Goal: Task Accomplishment & Management: Manage account settings

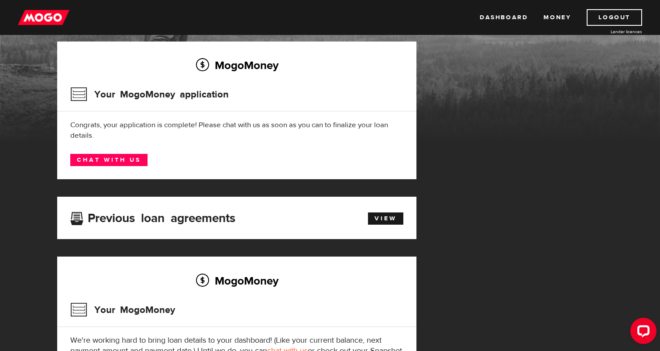
scroll to position [55, 0]
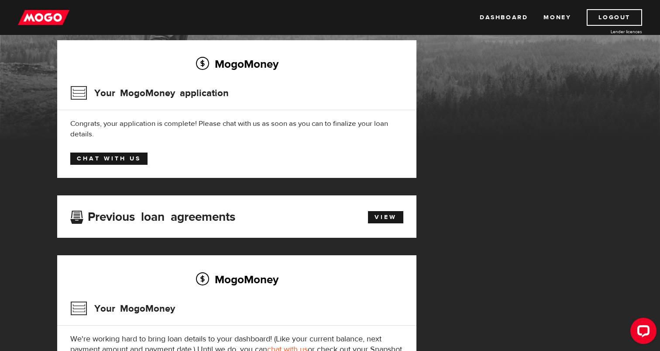
click at [137, 162] on link "Chat with us" at bounding box center [108, 158] width 77 height 12
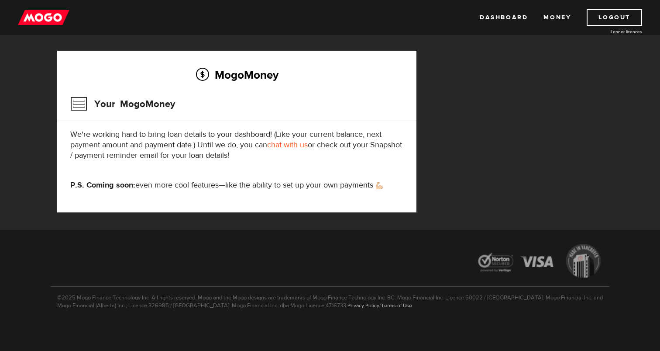
scroll to position [261, 0]
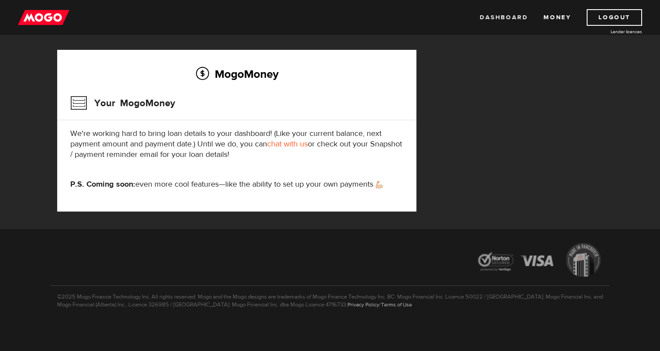
click at [520, 21] on link "Dashboard" at bounding box center [504, 17] width 48 height 17
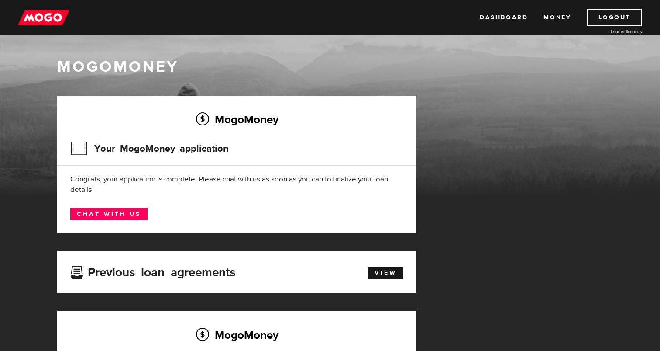
scroll to position [15, 0]
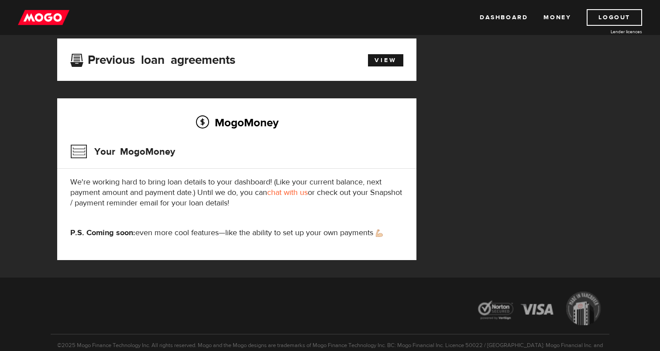
scroll to position [211, 0]
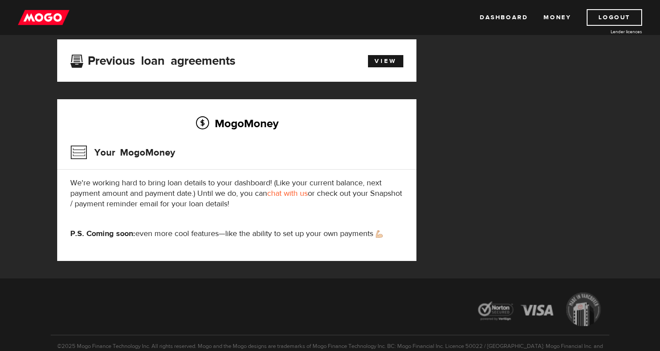
click at [387, 67] on div "Previous loan agreements View" at bounding box center [237, 60] width 346 height 16
click at [383, 64] on link "View" at bounding box center [385, 61] width 35 height 12
